Goal: Information Seeking & Learning: Learn about a topic

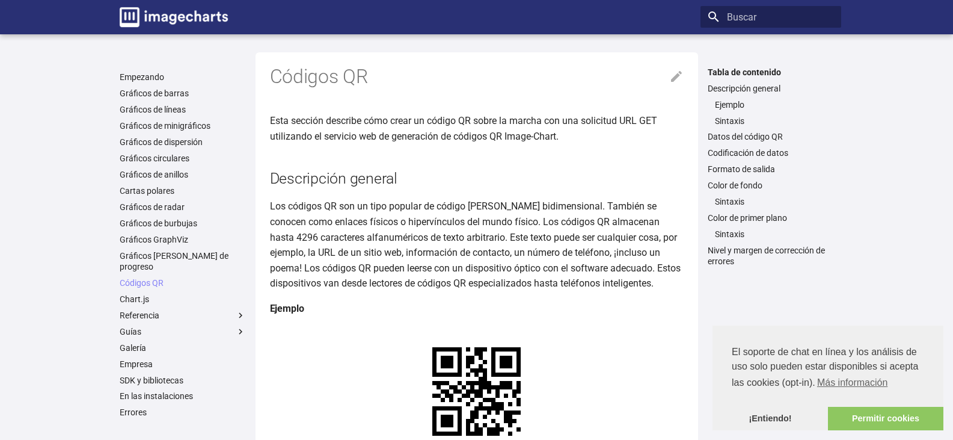
click at [343, 187] on font "Descripción general" at bounding box center [334, 178] width 128 height 17
click at [132, 21] on img "Documentación de gráficos de imágenes" at bounding box center [174, 17] width 108 height 20
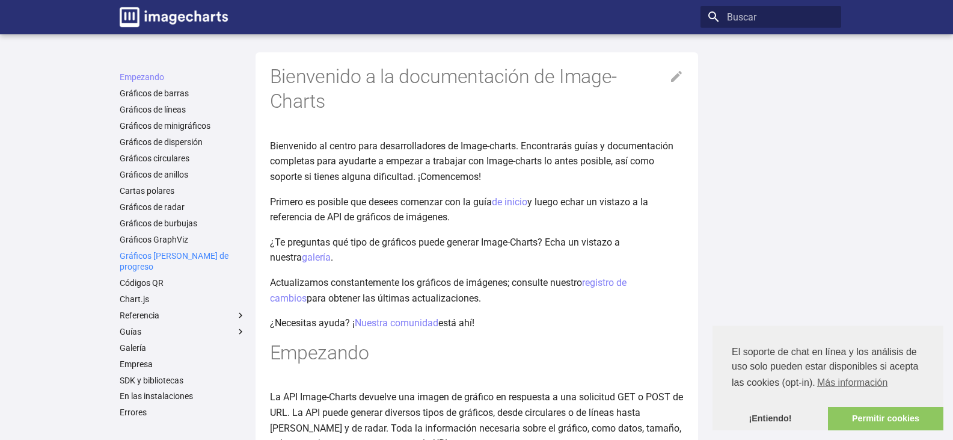
scroll to position [93, 0]
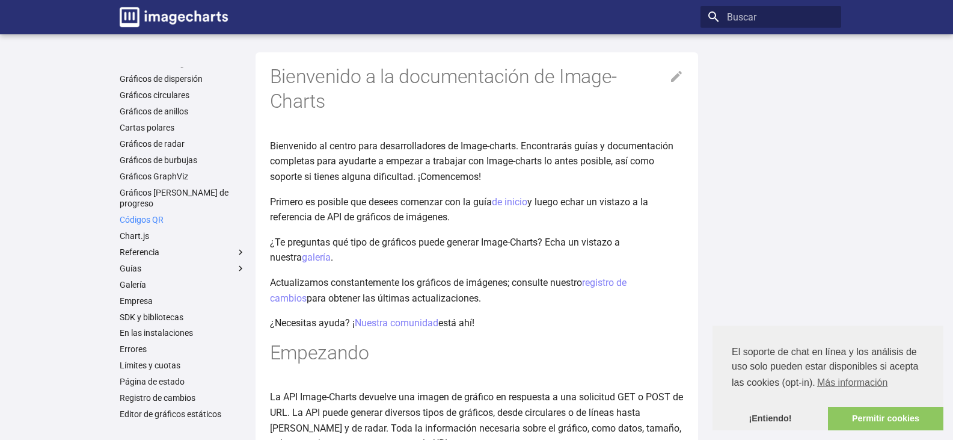
click at [121, 215] on font "Códigos QR" at bounding box center [142, 220] width 44 height 10
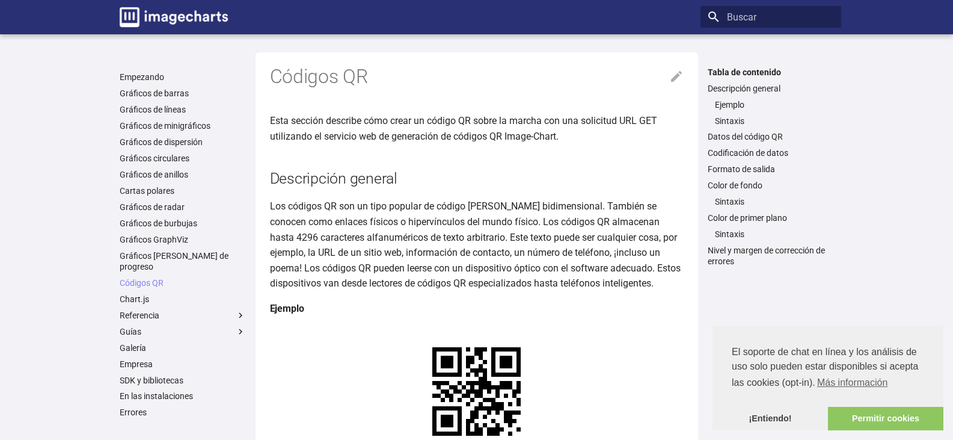
click at [342, 243] on font "Los códigos QR son un tipo popular de código [PERSON_NAME] bidimensional. Tambi…" at bounding box center [475, 244] width 411 height 88
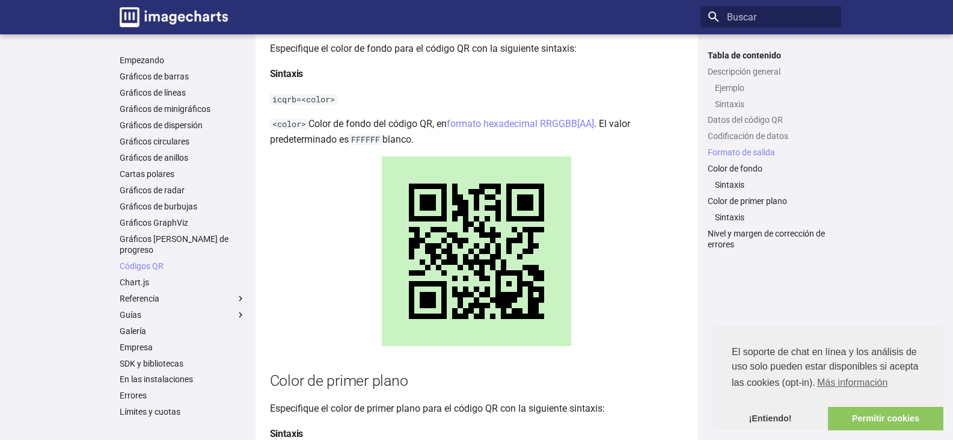
scroll to position [1564, 0]
